Goal: Task Accomplishment & Management: Complete application form

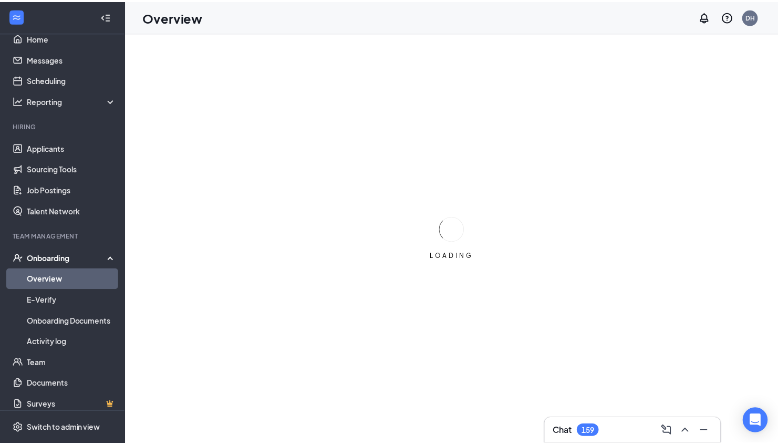
scroll to position [23, 0]
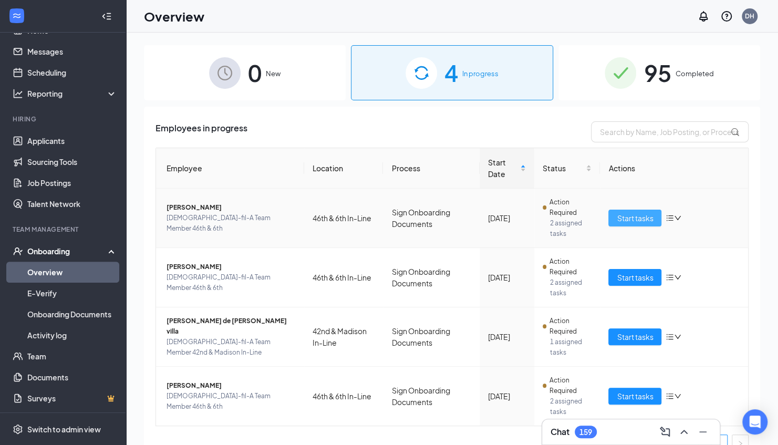
click at [616, 216] on span "Start tasks" at bounding box center [634, 218] width 36 height 12
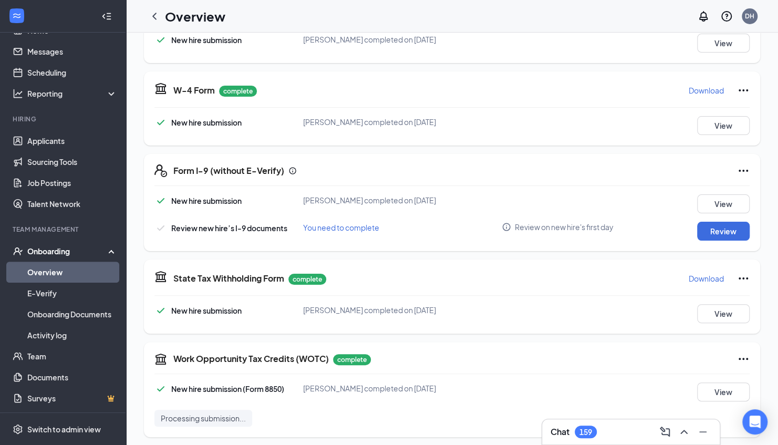
scroll to position [208, 0]
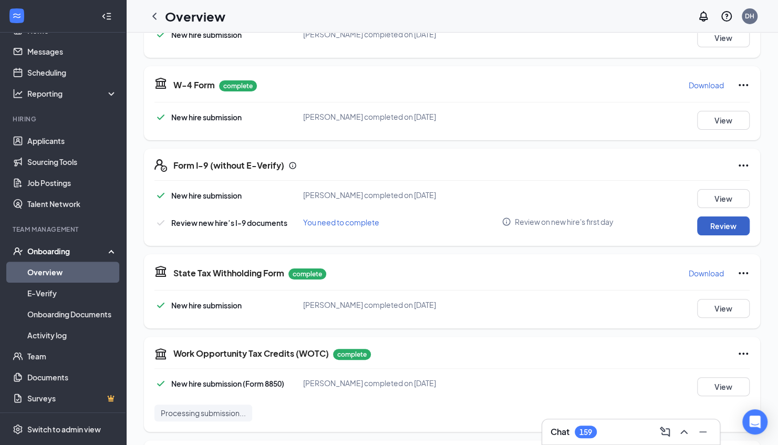
click at [726, 226] on button "Review" at bounding box center [723, 225] width 53 height 19
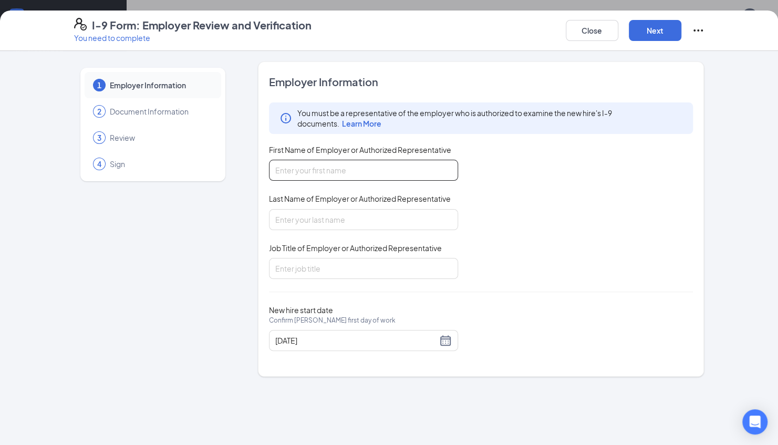
click at [327, 169] on input "First Name of Employer or Authorized Representative" at bounding box center [363, 170] width 189 height 21
click at [613, 216] on div "You must be a representative of the employer who is authorized to examine the n…" at bounding box center [481, 190] width 424 height 176
click at [410, 173] on input "First Name of Employer or Authorized Representative" at bounding box center [363, 170] width 189 height 21
type input "[PERSON_NAME]"
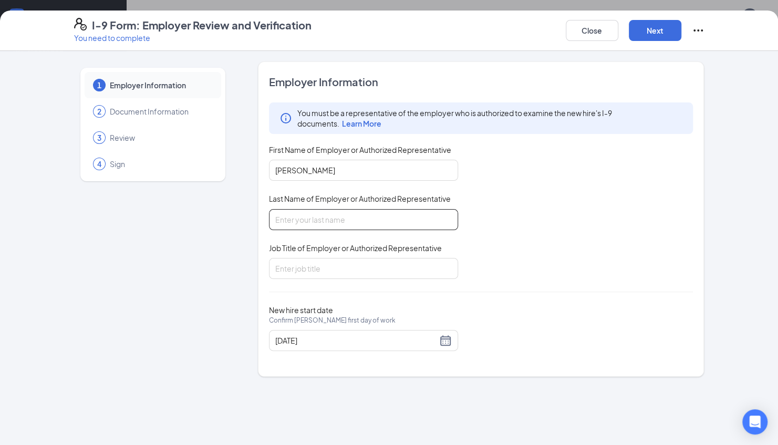
click at [400, 216] on input "Last Name of Employer or Authorized Representative" at bounding box center [363, 219] width 189 height 21
type input "[PERSON_NAME]"
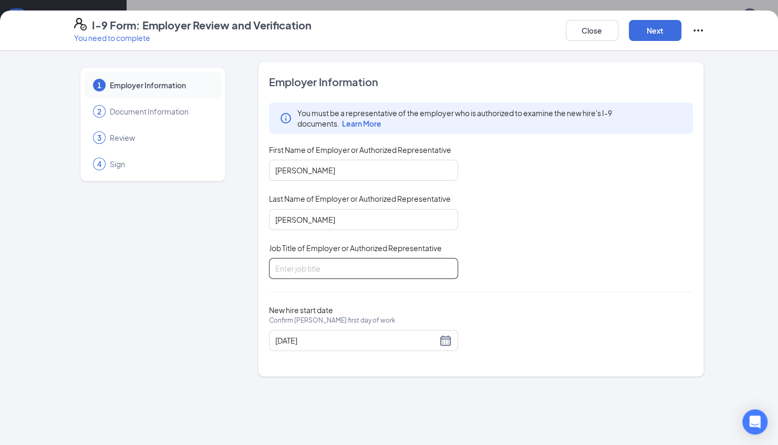
click at [416, 268] on input "Job Title of Employer or Authorized Representative" at bounding box center [363, 268] width 189 height 21
type input "Director"
click at [662, 28] on button "Next" at bounding box center [654, 30] width 53 height 21
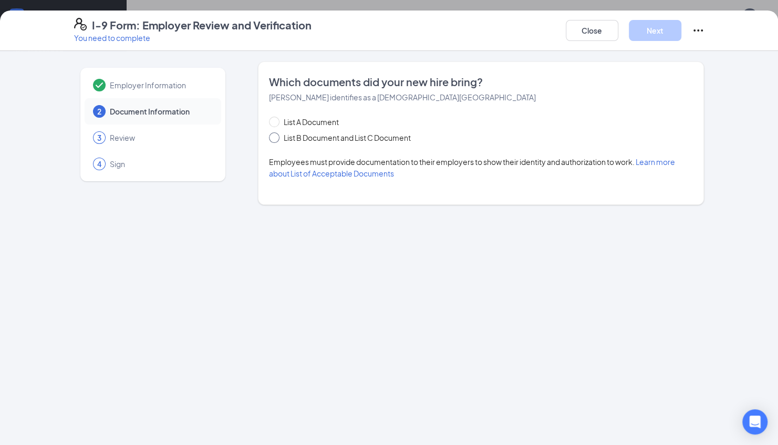
click at [387, 132] on span "List B Document and List C Document" at bounding box center [346, 138] width 135 height 12
click at [276, 132] on input "List B Document and List C Document" at bounding box center [272, 135] width 7 height 7
radio input "true"
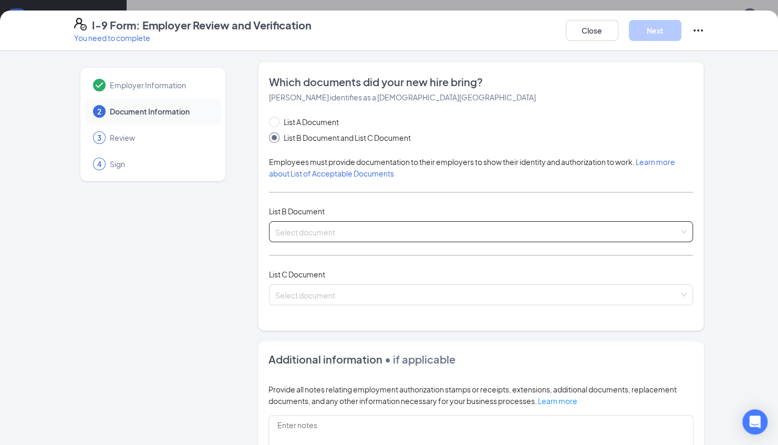
click at [405, 234] on input "search" at bounding box center [477, 230] width 404 height 16
click at [335, 234] on input "search" at bounding box center [477, 230] width 404 height 16
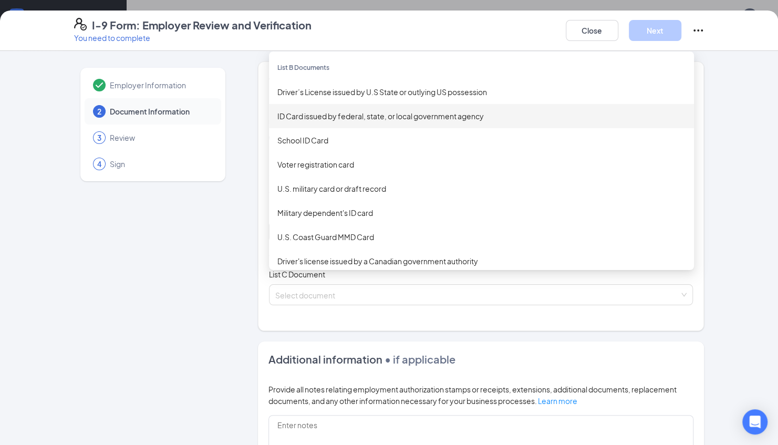
click at [373, 118] on div "ID Card issued by federal, state, or local government agency" at bounding box center [481, 116] width 408 height 12
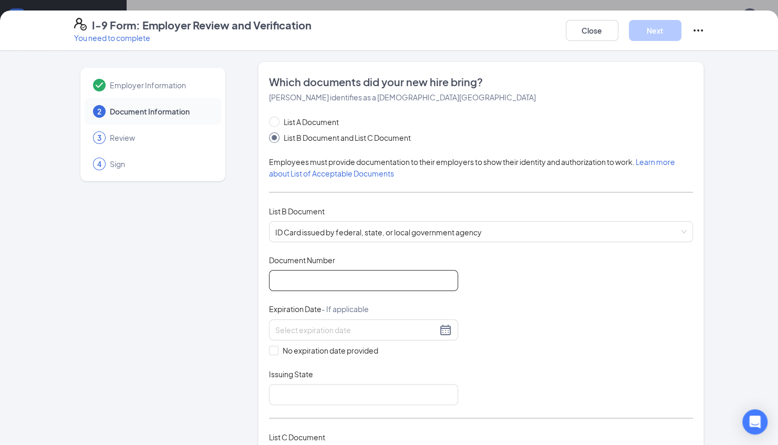
click at [308, 285] on input "Document Number" at bounding box center [363, 280] width 189 height 21
type input "D34488156"
click at [309, 325] on input at bounding box center [356, 330] width 162 height 12
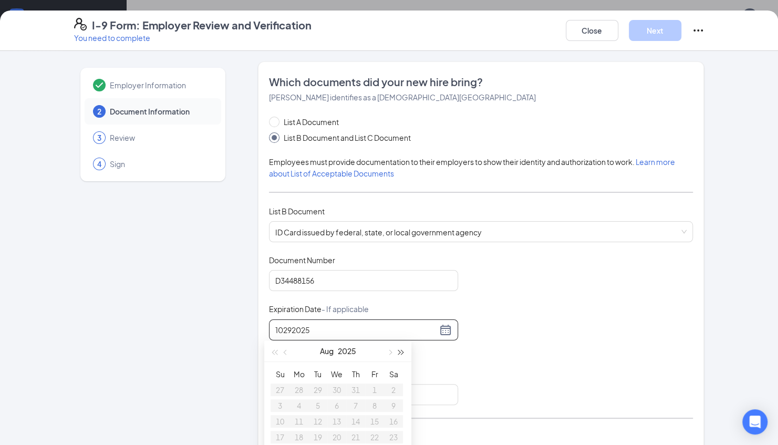
click at [399, 352] on span "button" at bounding box center [400, 352] width 5 height 5
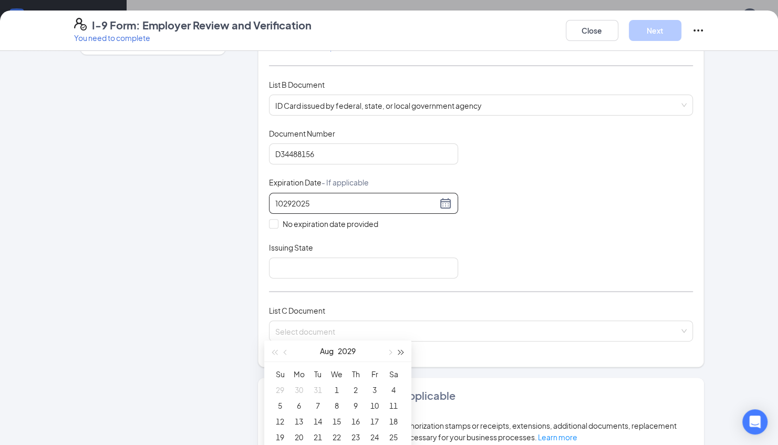
scroll to position [125, 0]
click at [393, 352] on button "button" at bounding box center [389, 350] width 12 height 21
click at [397, 419] on div "20" at bounding box center [393, 421] width 13 height 13
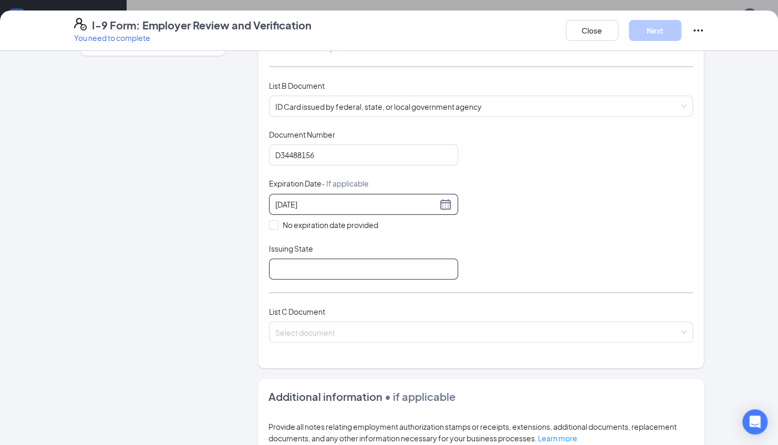
type input "[DATE]"
click at [393, 264] on input "Issuing State" at bounding box center [363, 268] width 189 height 21
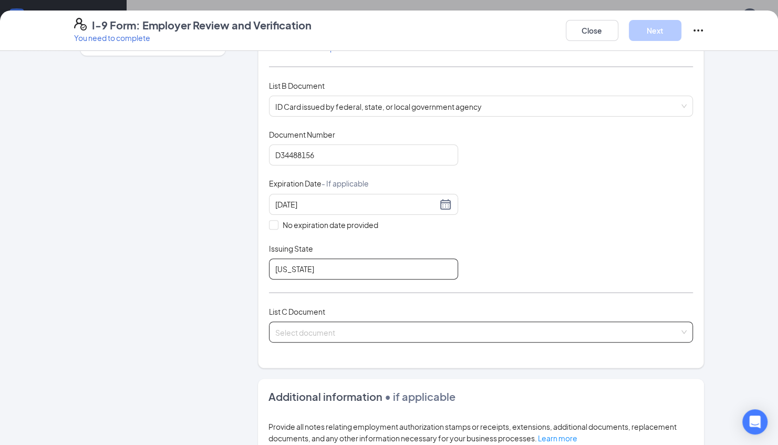
type input "[US_STATE]"
click at [383, 332] on input "search" at bounding box center [477, 330] width 404 height 16
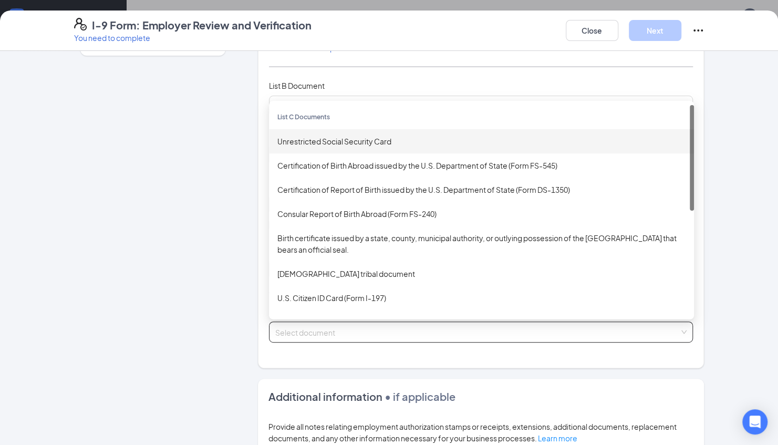
click at [345, 142] on div "Unrestricted Social Security Card" at bounding box center [481, 141] width 408 height 12
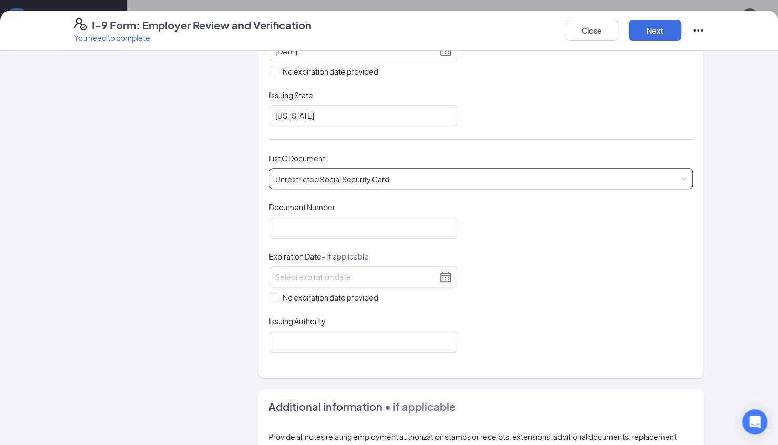
scroll to position [281, 0]
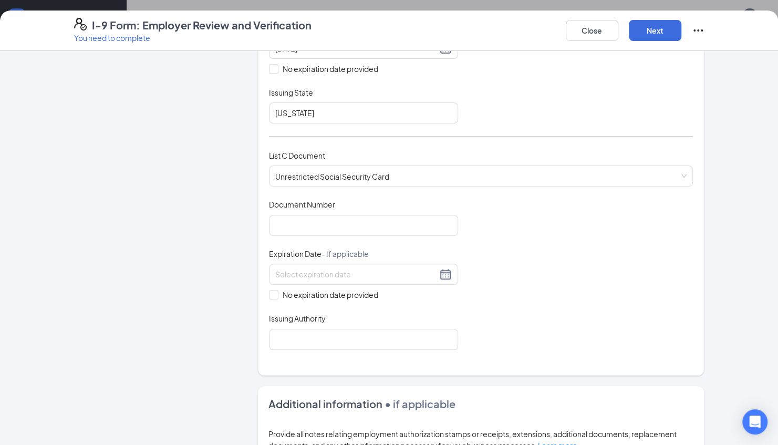
click at [541, 244] on div "Document Title Unrestricted Social Security Card Document Number Expiration Dat…" at bounding box center [481, 274] width 424 height 150
